Goal: Check status: Check status

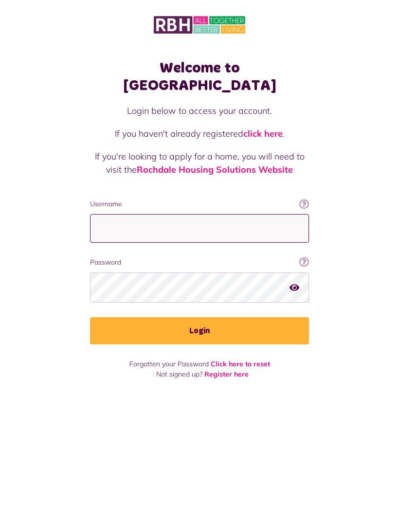
type input "**********"
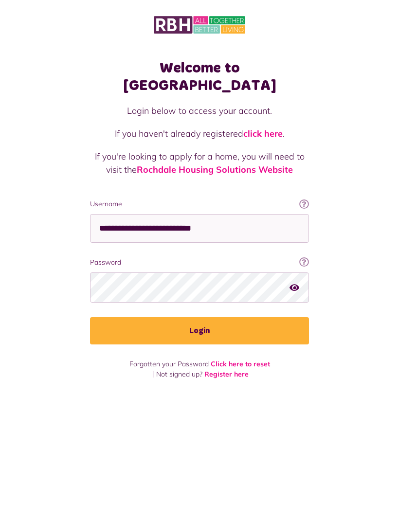
click at [199, 317] on button "Login" at bounding box center [199, 330] width 219 height 27
click at [280, 317] on button "Login" at bounding box center [199, 330] width 219 height 27
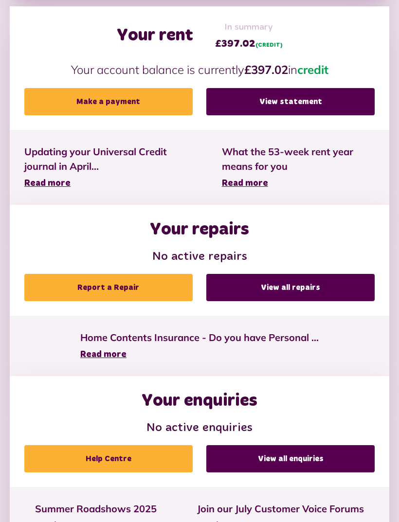
scroll to position [338, 0]
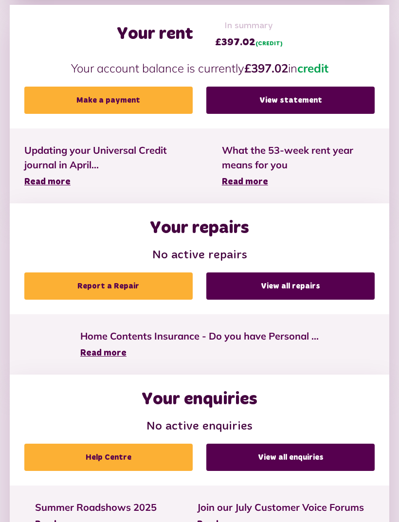
click at [348, 289] on link "View all repairs" at bounding box center [290, 285] width 168 height 27
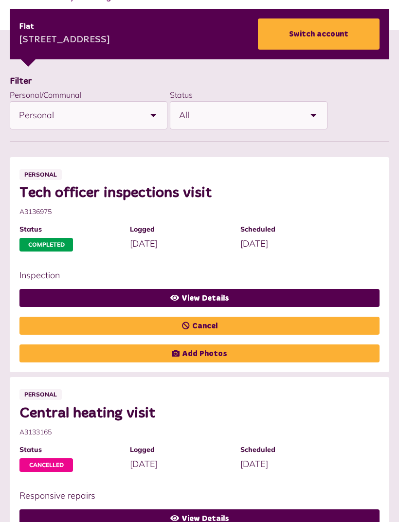
scroll to position [178, 0]
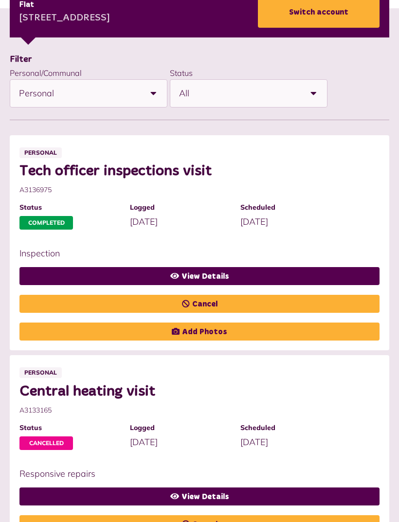
click at [342, 496] on link "View Details" at bounding box center [199, 496] width 360 height 18
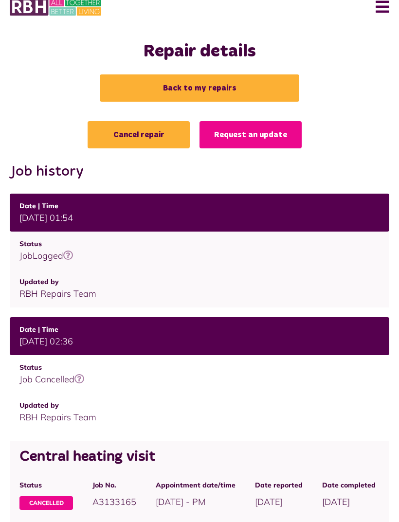
scroll to position [22, 0]
